Goal: Task Accomplishment & Management: Manage account settings

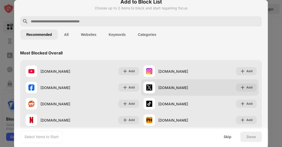
scroll to position [14, 0]
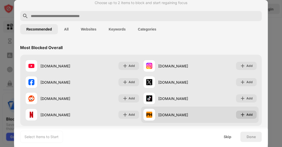
click at [247, 114] on div "Add" at bounding box center [250, 114] width 6 height 5
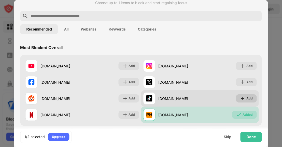
click at [242, 98] on img at bounding box center [243, 98] width 5 height 5
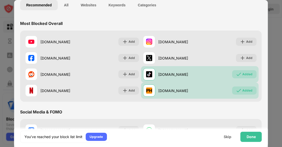
scroll to position [43, 0]
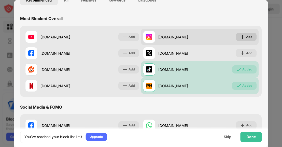
click at [236, 39] on div "Add" at bounding box center [246, 37] width 21 height 8
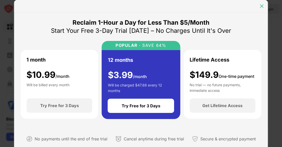
click at [262, 8] on img at bounding box center [262, 6] width 5 height 5
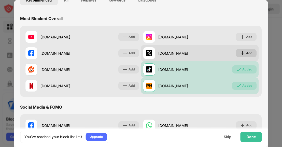
click at [242, 53] on div "Add" at bounding box center [246, 53] width 21 height 8
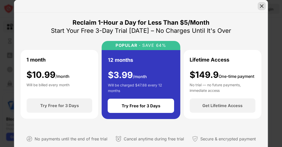
click at [261, 7] on img at bounding box center [262, 6] width 5 height 5
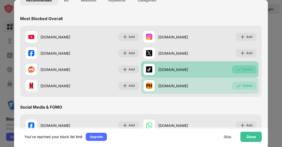
click at [238, 68] on div "Added" at bounding box center [245, 69] width 24 height 8
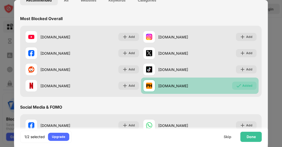
click at [238, 83] on div "Added" at bounding box center [245, 86] width 24 height 8
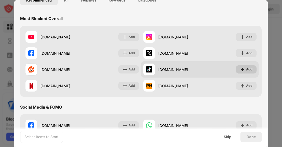
click at [247, 70] on div "Add" at bounding box center [250, 69] width 6 height 5
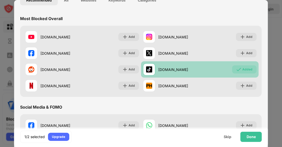
click at [243, 70] on div "Added" at bounding box center [248, 69] width 10 height 5
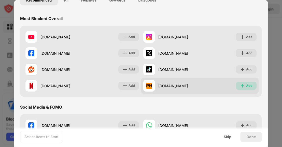
click at [239, 82] on div "Add" at bounding box center [246, 86] width 21 height 8
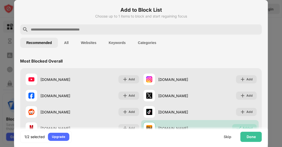
click at [159, 28] on input "text" at bounding box center [145, 29] width 230 height 6
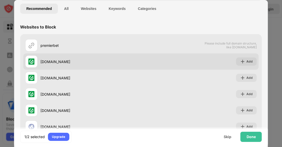
scroll to position [35, 0]
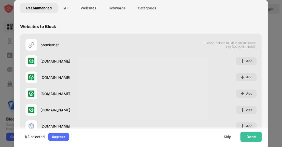
type input "**********"
click at [225, 30] on div "Websites to Block" at bounding box center [141, 26] width 242 height 14
